Goal: Task Accomplishment & Management: Manage account settings

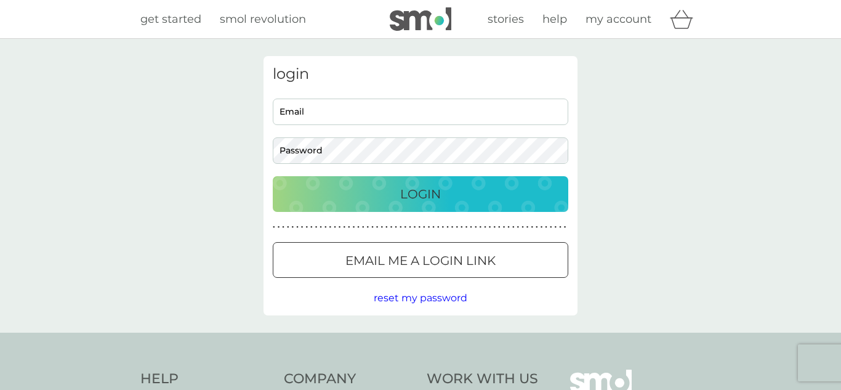
click at [474, 263] on p "Email me a login link" at bounding box center [420, 261] width 150 height 20
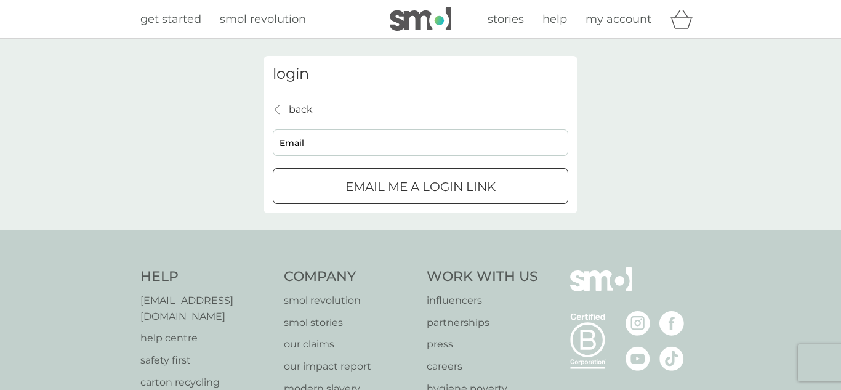
click at [365, 142] on input "Email" at bounding box center [420, 142] width 295 height 26
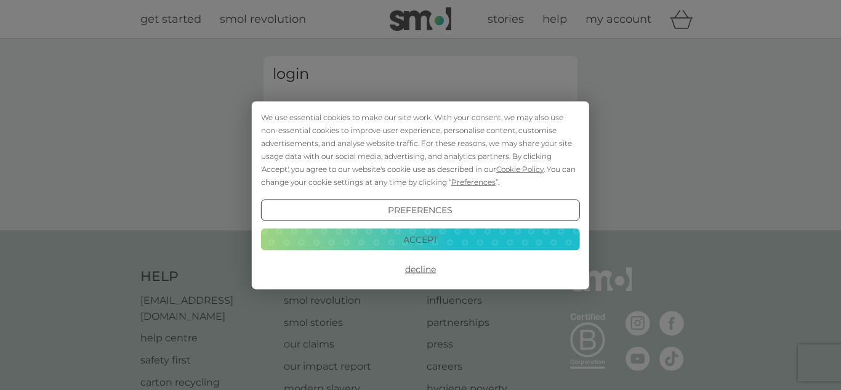
type input "[EMAIL_ADDRESS][DOMAIN_NAME]"
click at [399, 235] on button "Accept" at bounding box center [420, 239] width 319 height 22
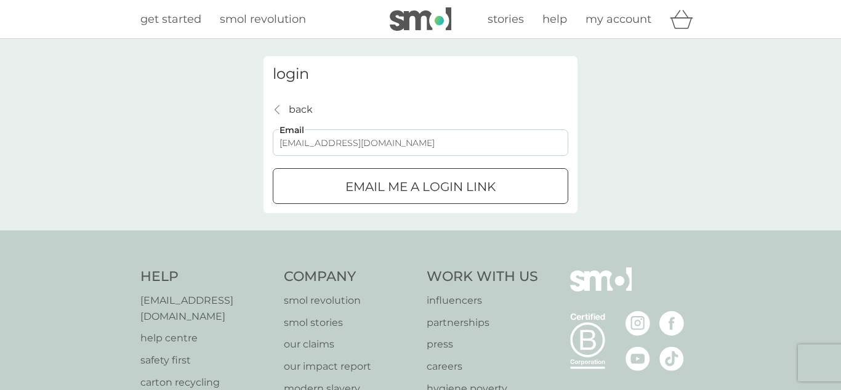
click at [405, 195] on p "Email me a login link" at bounding box center [420, 187] width 150 height 20
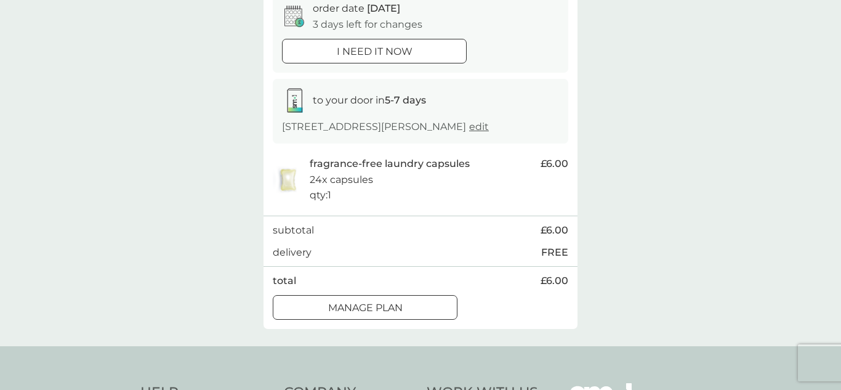
scroll to position [135, 0]
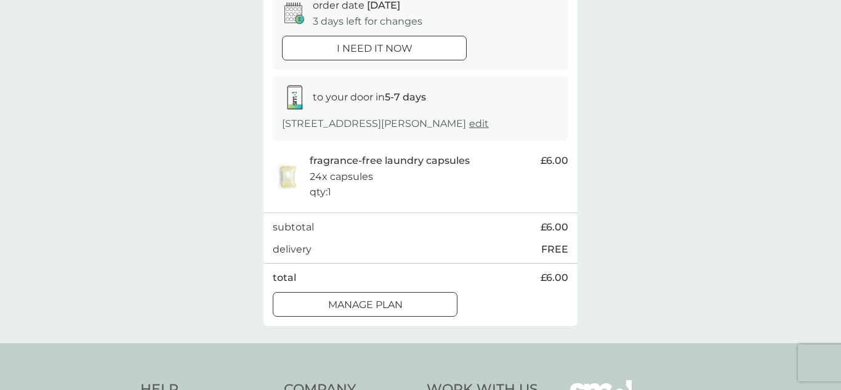
click at [387, 301] on div at bounding box center [365, 304] width 44 height 13
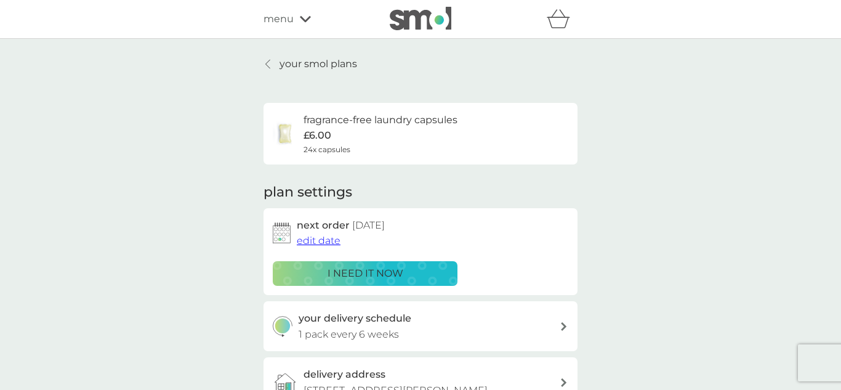
click at [475, 332] on div "your delivery schedule 1 pack every 6 weeks" at bounding box center [430, 325] width 262 height 31
select select "42"
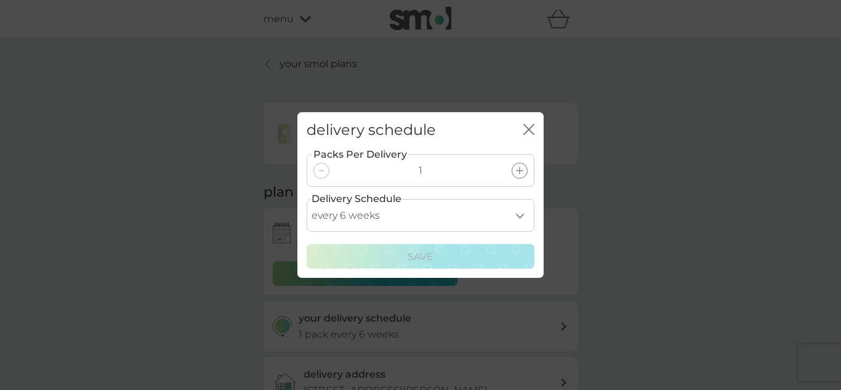
click at [527, 129] on icon "close" at bounding box center [526, 129] width 5 height 10
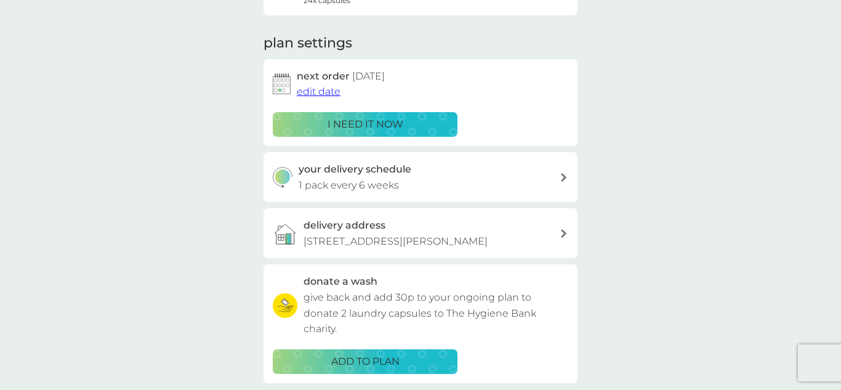
scroll to position [151, 0]
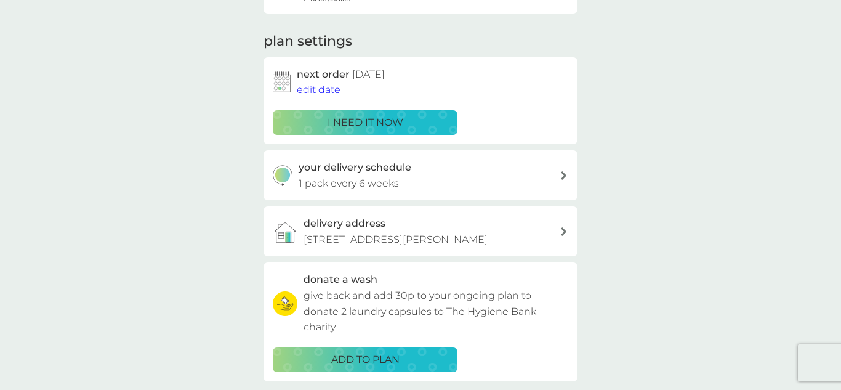
click at [436, 176] on div "your delivery schedule 1 pack every 6 weeks" at bounding box center [430, 174] width 262 height 31
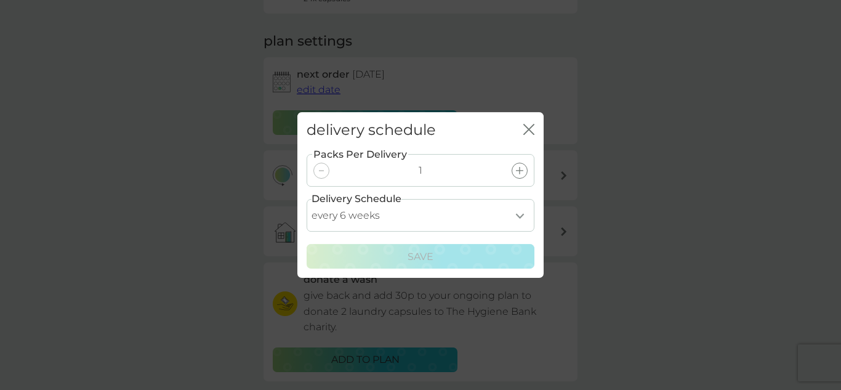
click at [521, 222] on select "every 1 week every 2 weeks every 3 weeks every 4 weeks every 5 weeks every 6 we…" at bounding box center [421, 215] width 228 height 33
select select "49"
click at [307, 199] on select "every 1 week every 2 weeks every 3 weeks every 4 weeks every 5 weeks every 6 we…" at bounding box center [421, 215] width 228 height 33
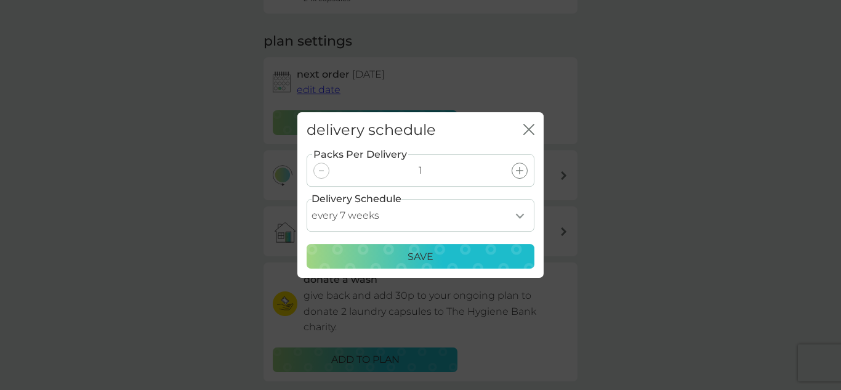
click at [403, 265] on button "Save" at bounding box center [421, 256] width 228 height 25
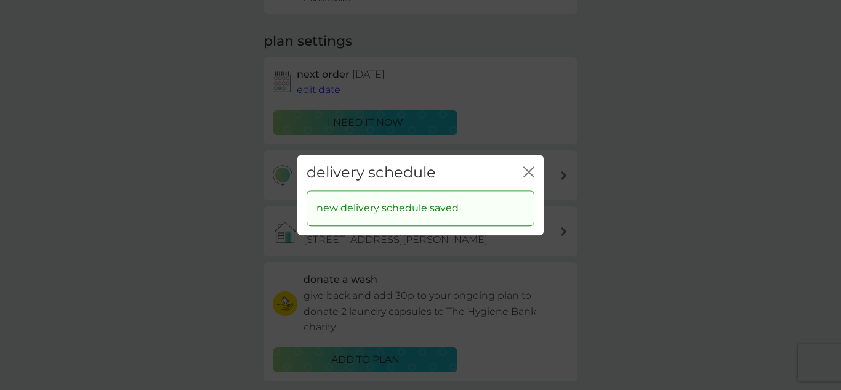
click at [529, 169] on icon "close" at bounding box center [528, 171] width 11 height 11
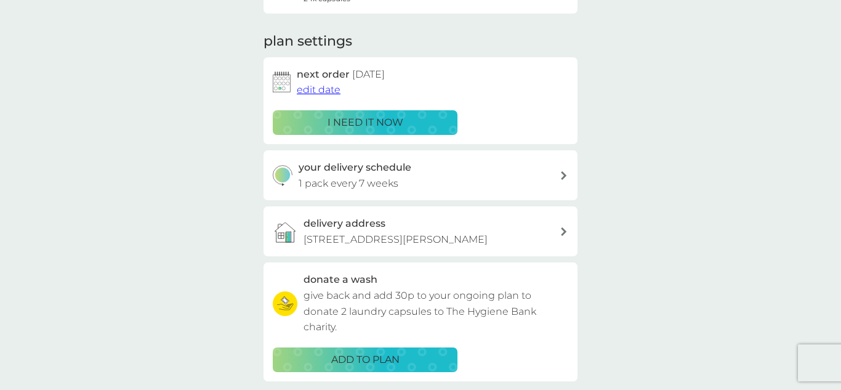
click at [324, 88] on span "edit date" at bounding box center [319, 90] width 44 height 12
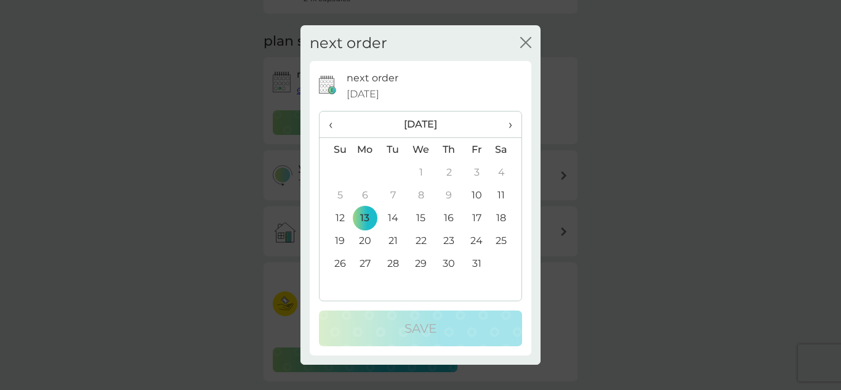
click at [363, 261] on td "27" at bounding box center [365, 263] width 28 height 23
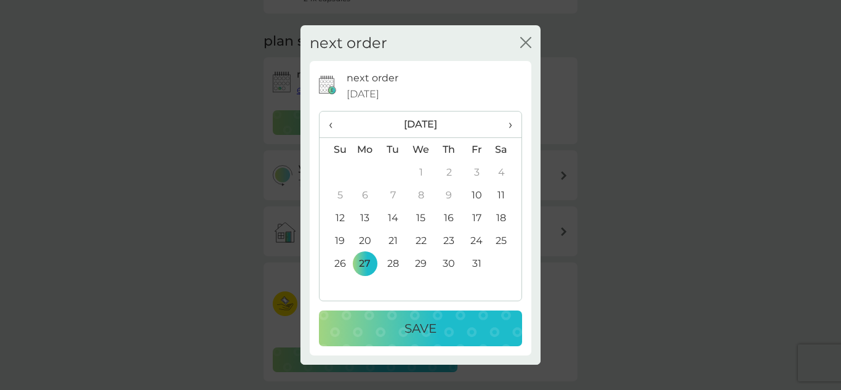
click at [403, 339] on button "Save" at bounding box center [420, 328] width 203 height 36
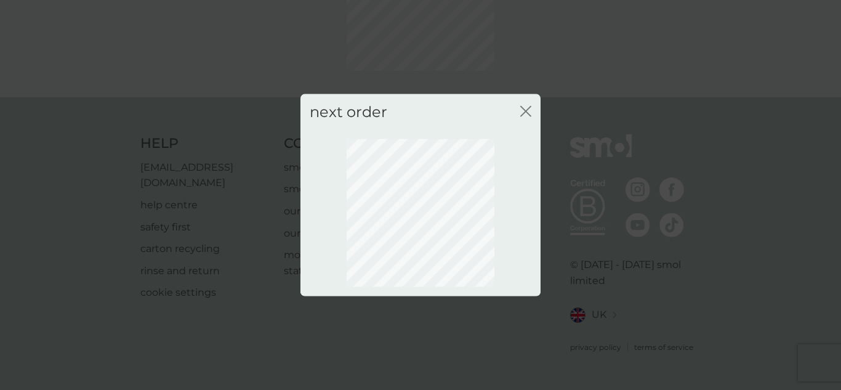
scroll to position [127, 0]
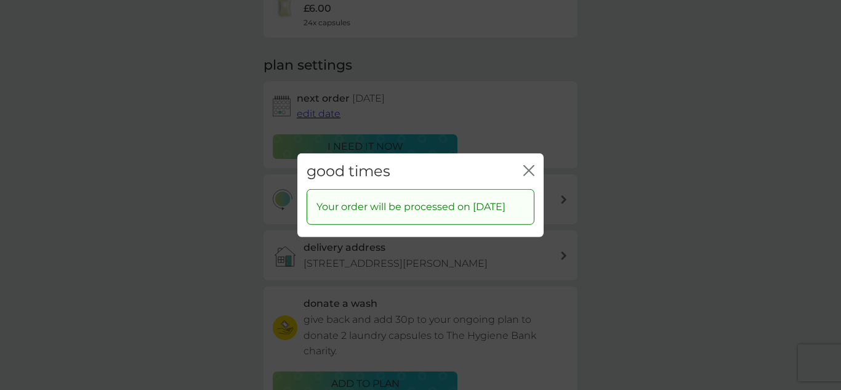
click at [524, 166] on icon "close" at bounding box center [526, 170] width 5 height 10
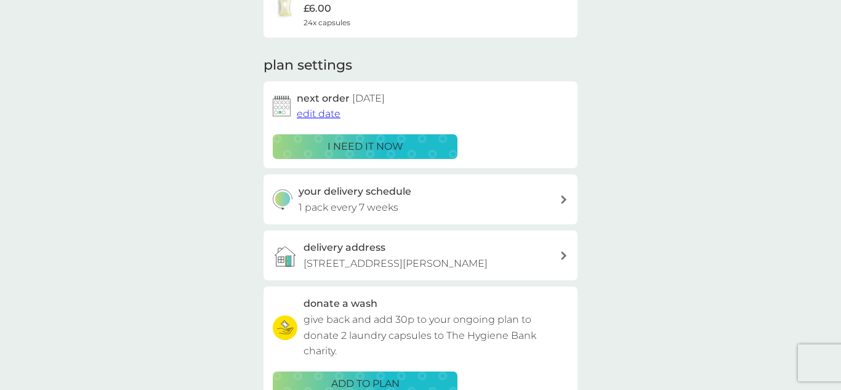
scroll to position [0, 0]
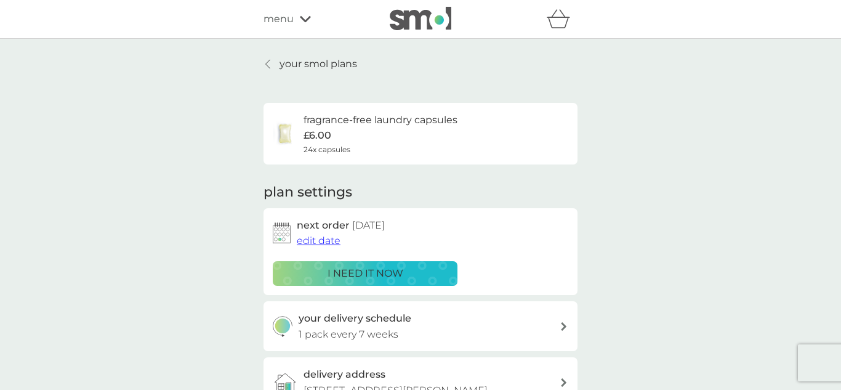
click at [325, 63] on p "your smol plans" at bounding box center [318, 64] width 78 height 16
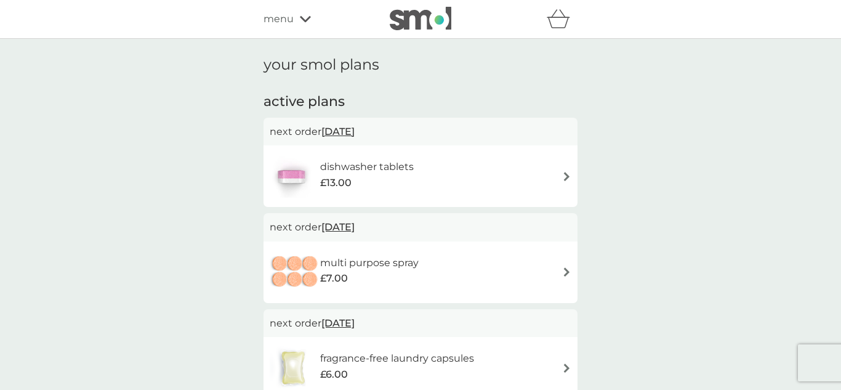
click at [332, 167] on h6 "dishwasher tablets" at bounding box center [367, 167] width 94 height 16
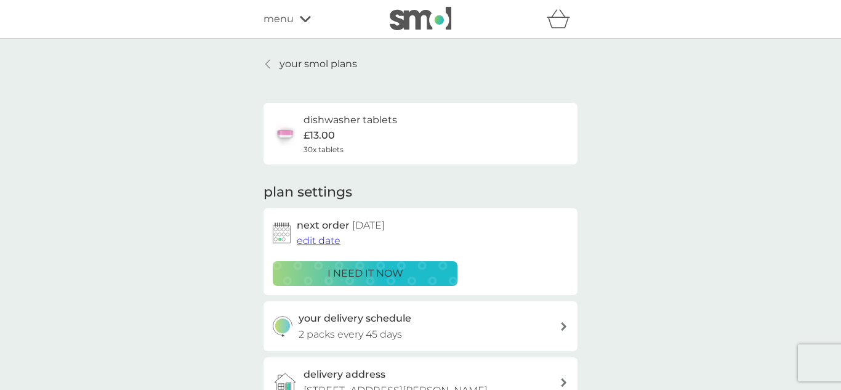
click at [316, 239] on span "edit date" at bounding box center [319, 241] width 44 height 12
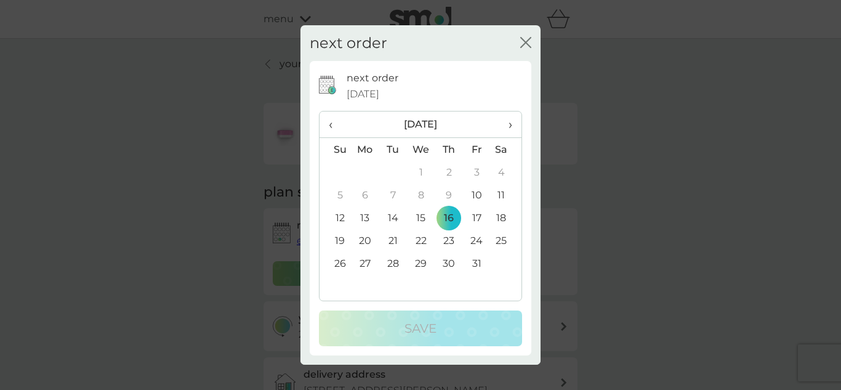
click at [510, 126] on span "›" at bounding box center [506, 124] width 12 height 26
click at [444, 217] on td "13" at bounding box center [449, 217] width 28 height 23
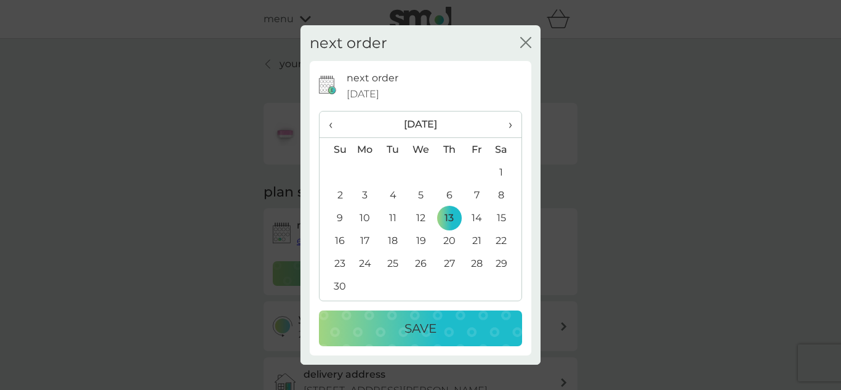
click at [412, 332] on p "Save" at bounding box center [420, 328] width 32 height 20
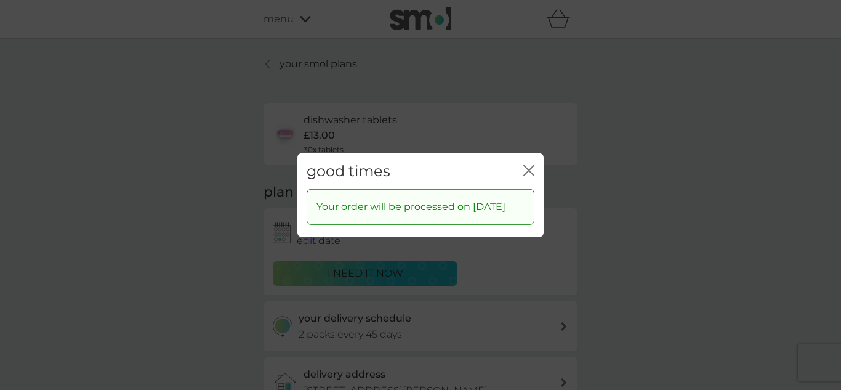
click at [530, 165] on icon "close" at bounding box center [531, 170] width 5 height 10
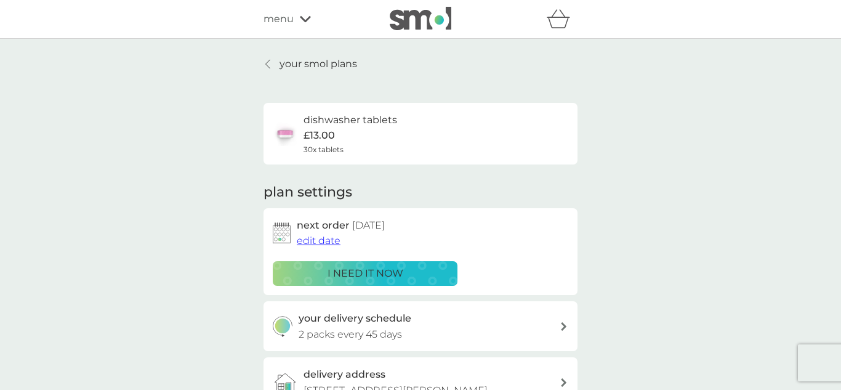
click at [543, 326] on div "your delivery schedule 2 packs every 45 days" at bounding box center [430, 325] width 262 height 31
select select "42"
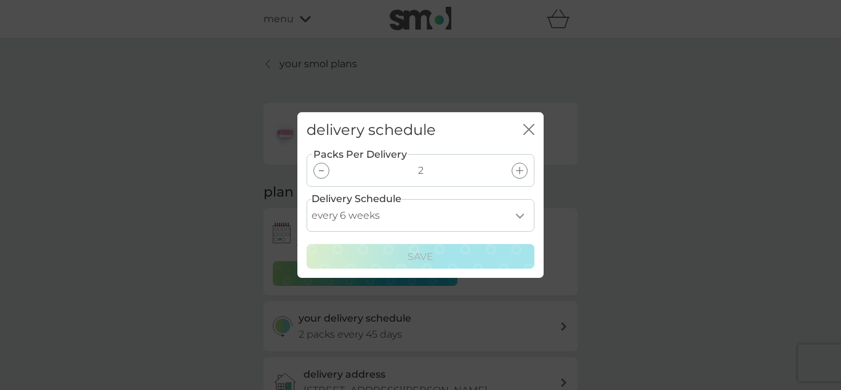
click at [320, 169] on div at bounding box center [321, 170] width 16 height 16
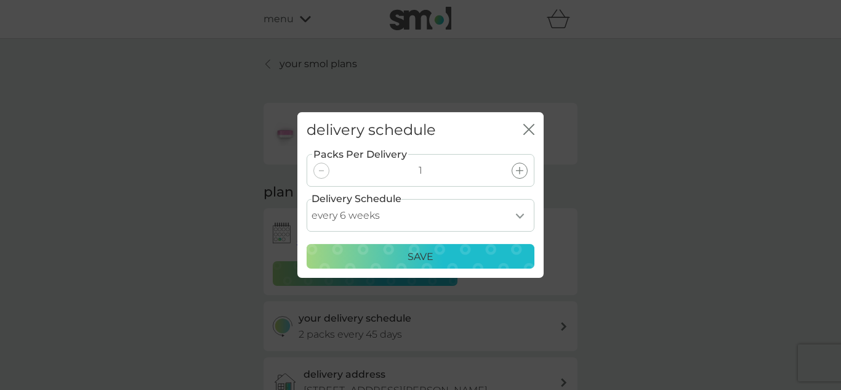
click at [399, 254] on div "Save" at bounding box center [421, 257] width 212 height 16
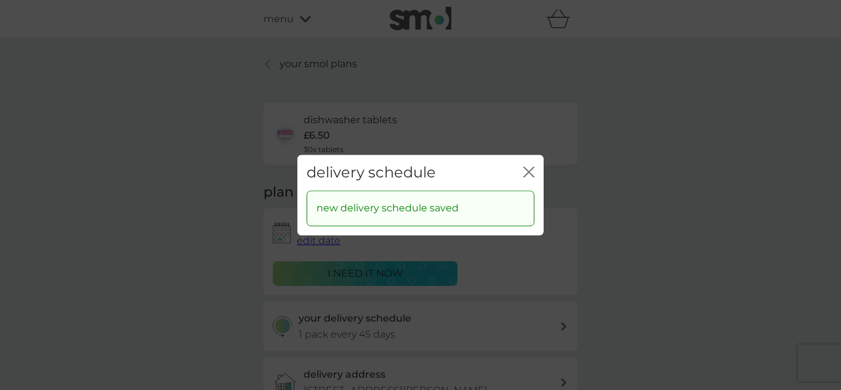
click at [531, 170] on icon "close" at bounding box center [528, 171] width 11 height 11
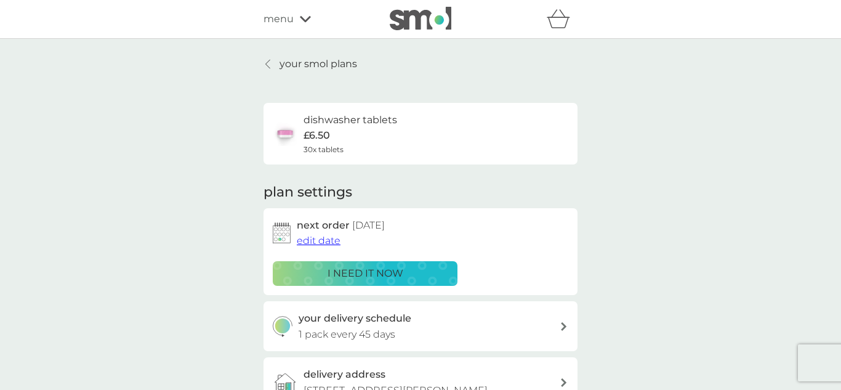
click at [340, 63] on p "your smol plans" at bounding box center [318, 64] width 78 height 16
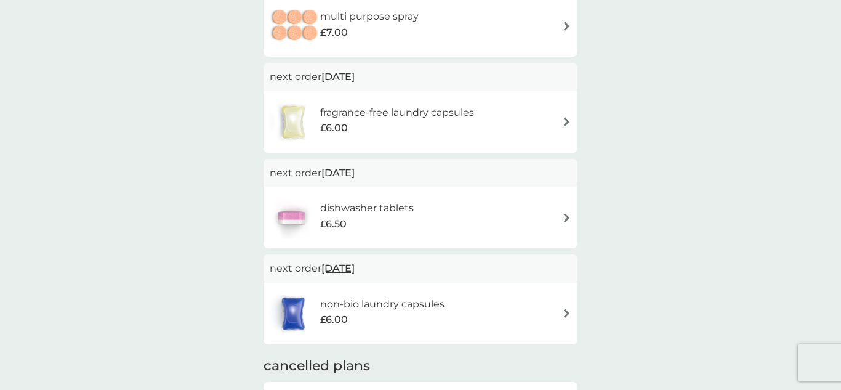
scroll to position [157, 0]
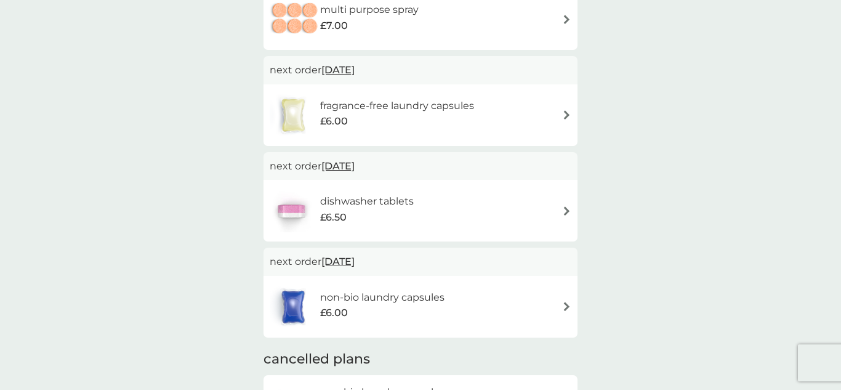
click at [348, 308] on div "£6.00" at bounding box center [382, 313] width 124 height 16
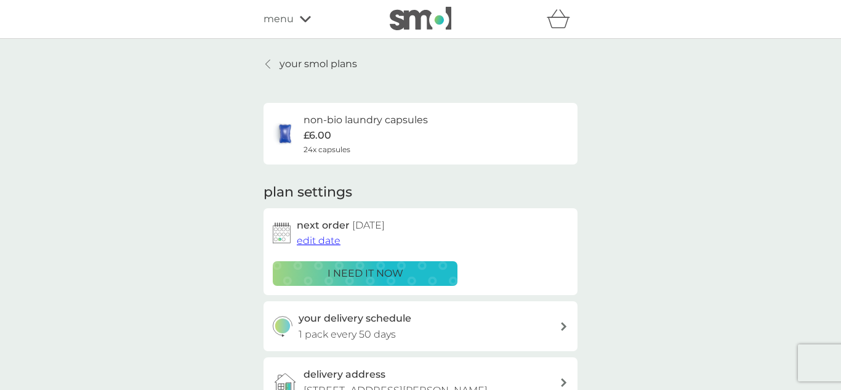
click at [336, 323] on h3 "your delivery schedule" at bounding box center [355, 318] width 113 height 16
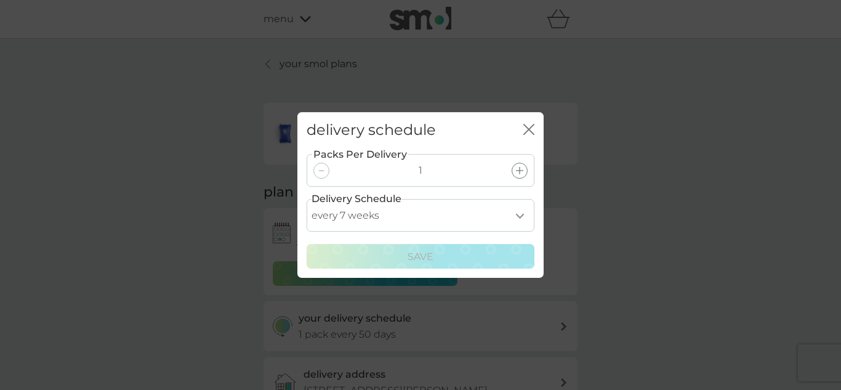
click at [516, 218] on select "every 1 week every 2 weeks every 3 weeks every 4 weeks every 5 weeks every 6 we…" at bounding box center [421, 215] width 228 height 33
select select "35"
click at [307, 199] on select "every 1 week every 2 weeks every 3 weeks every 4 weeks every 5 weeks every 6 we…" at bounding box center [421, 215] width 228 height 33
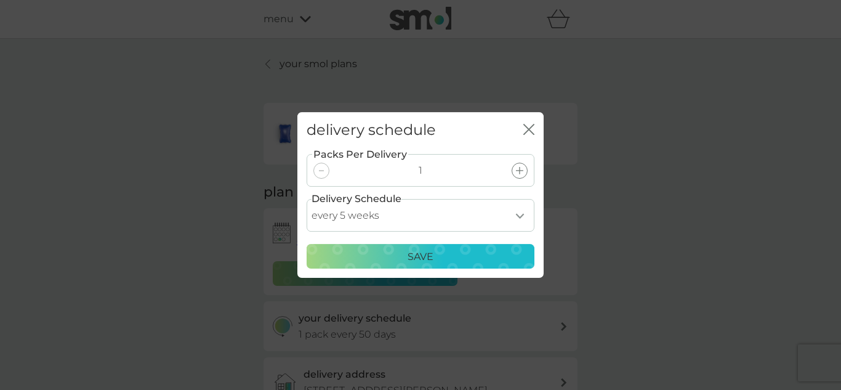
click at [385, 260] on div "Save" at bounding box center [421, 257] width 212 height 16
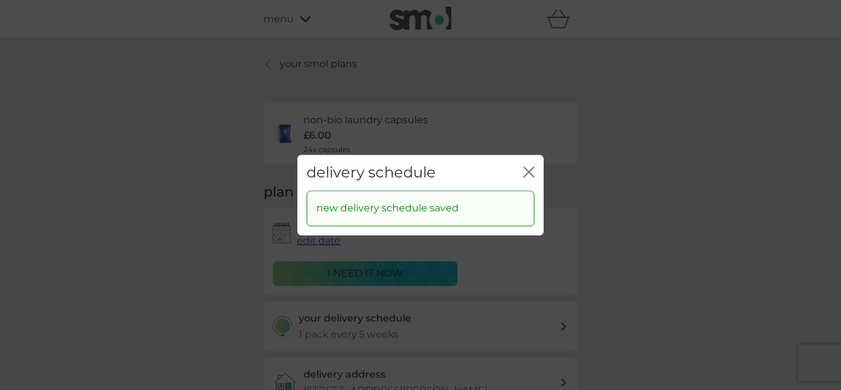
click at [527, 177] on icon "close" at bounding box center [528, 171] width 11 height 11
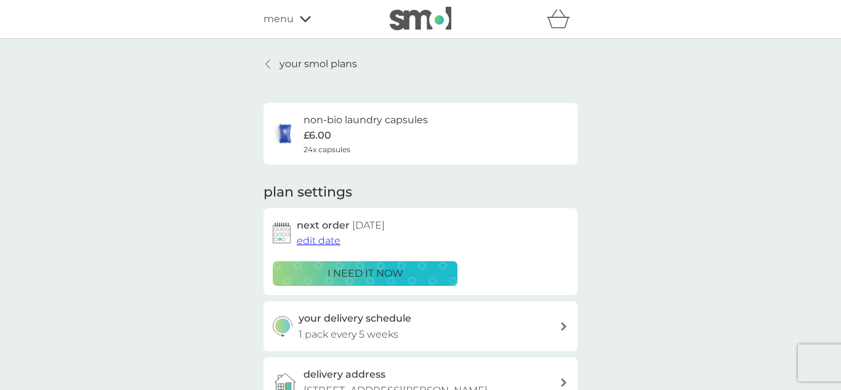
click at [276, 59] on link "your smol plans" at bounding box center [310, 64] width 94 height 16
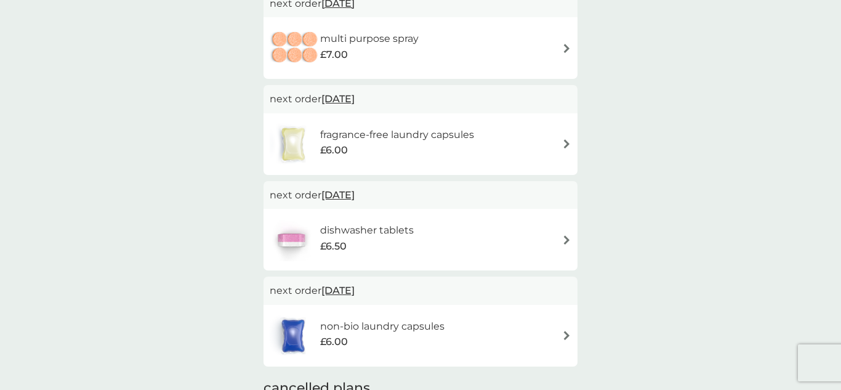
scroll to position [129, 0]
click at [351, 294] on span "26 Nov 2025" at bounding box center [337, 290] width 33 height 24
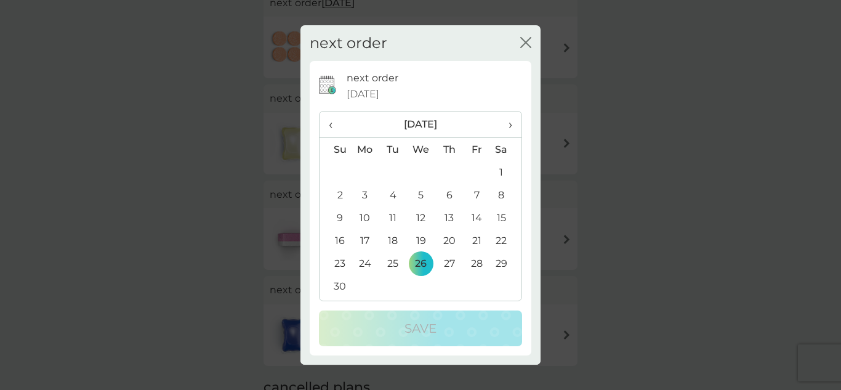
click at [417, 213] on td "12" at bounding box center [421, 217] width 28 height 23
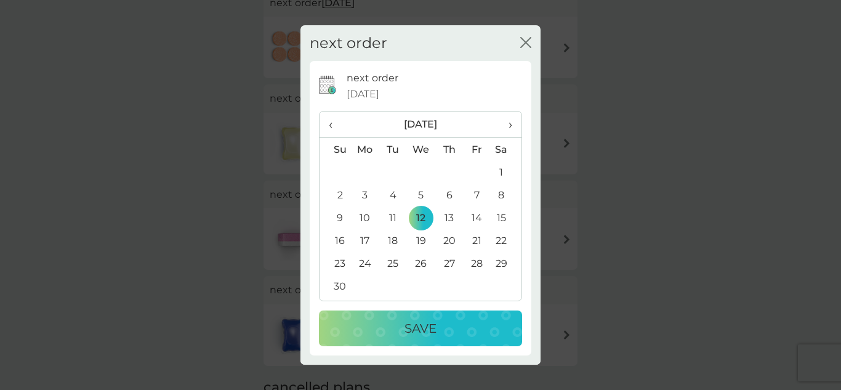
click at [419, 191] on td "5" at bounding box center [421, 194] width 28 height 23
click at [407, 334] on p "Save" at bounding box center [420, 328] width 32 height 20
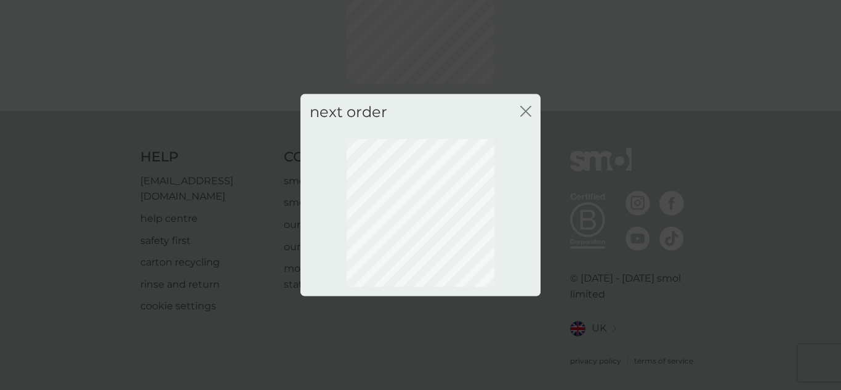
scroll to position [127, 0]
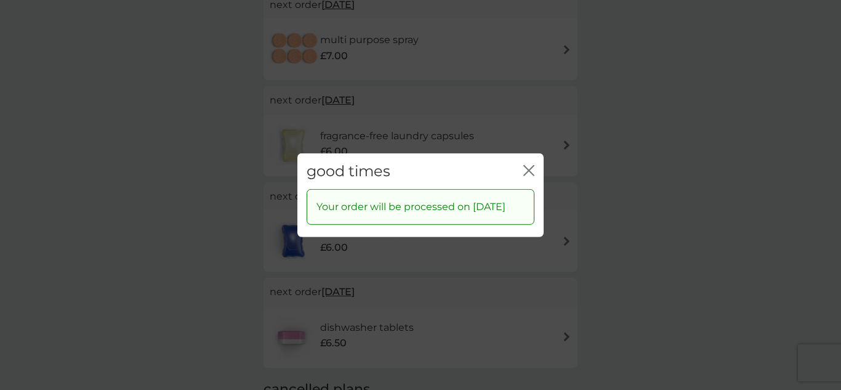
click at [527, 165] on icon "close" at bounding box center [526, 170] width 5 height 10
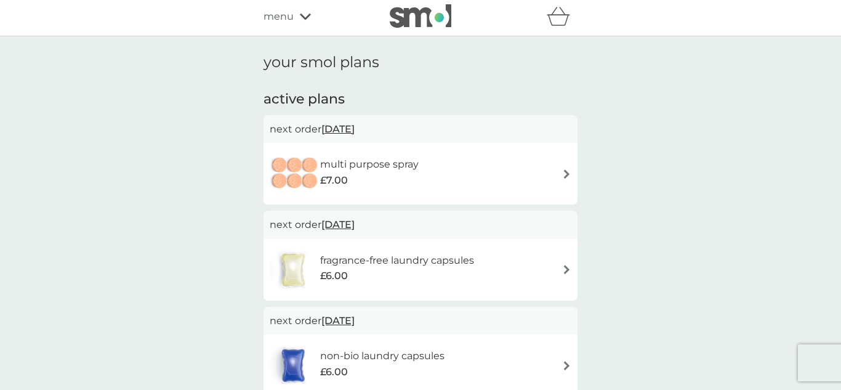
scroll to position [0, 0]
